Goal: Check status

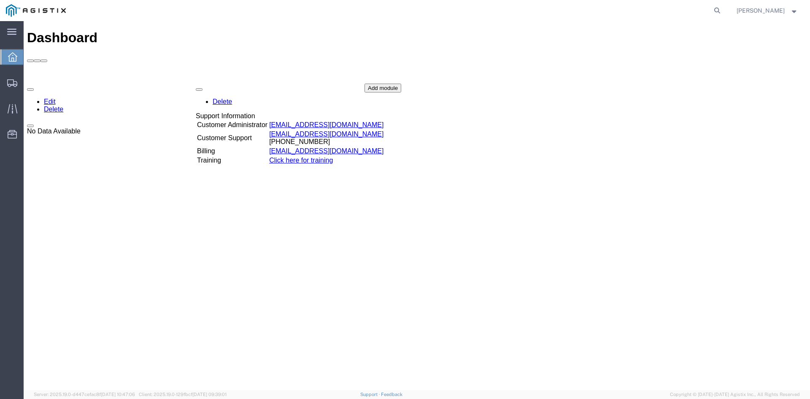
click at [718, 9] on form at bounding box center [718, 10] width 14 height 21
click at [723, 10] on icon at bounding box center [718, 11] width 12 height 12
paste input "56714578"
type input "56714578"
